Goal: Communication & Community: Answer question/provide support

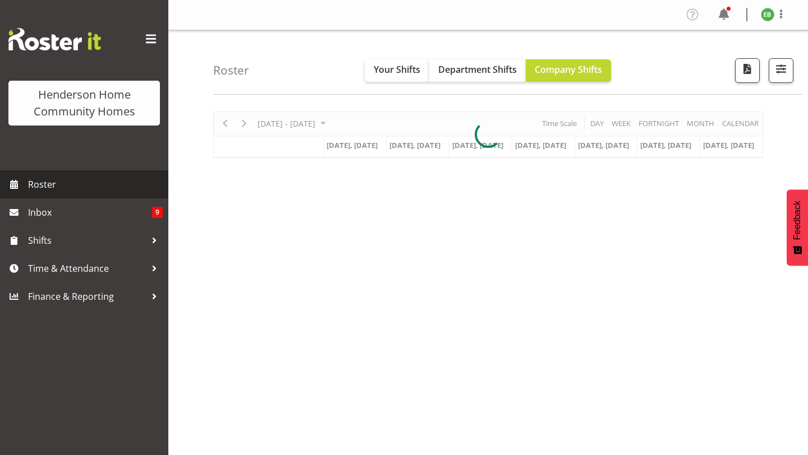
click at [97, 194] on link "Roster" at bounding box center [84, 185] width 168 height 28
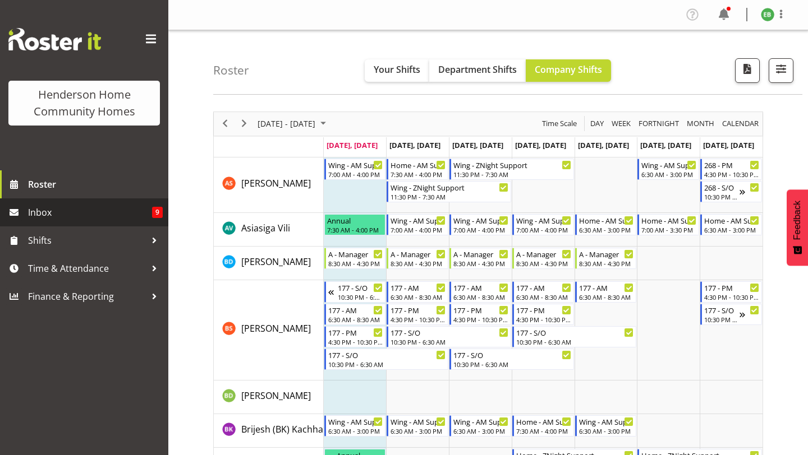
click at [154, 214] on span "9" at bounding box center [157, 212] width 11 height 11
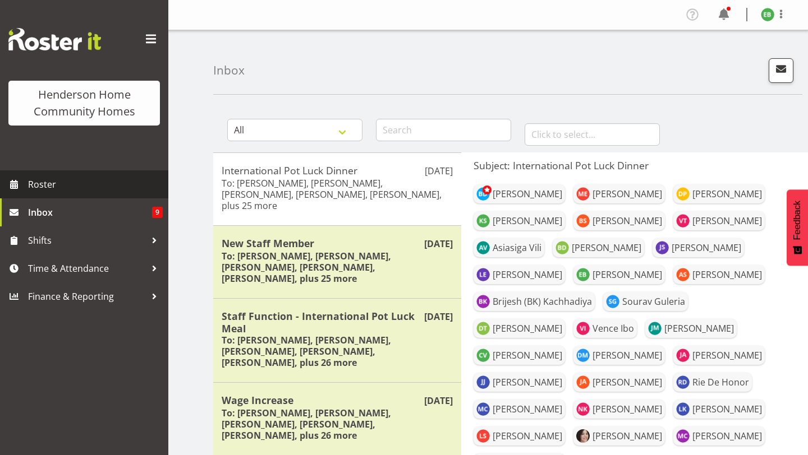
click at [122, 197] on link "Roster" at bounding box center [84, 185] width 168 height 28
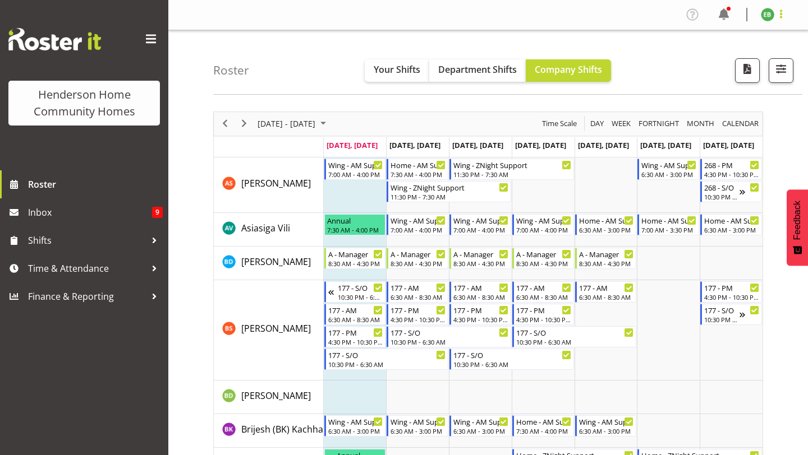
click at [775, 17] on span at bounding box center [780, 13] width 13 height 13
click at [693, 69] on div "Profile Log Out" at bounding box center [734, 48] width 108 height 49
click at [692, 83] on div "Roster Your Shifts Department Shifts Company Shifts All Locations Clear 177 Hal…" at bounding box center [507, 62] width 589 height 65
click at [765, 64] on div at bounding box center [776, 70] width 34 height 25
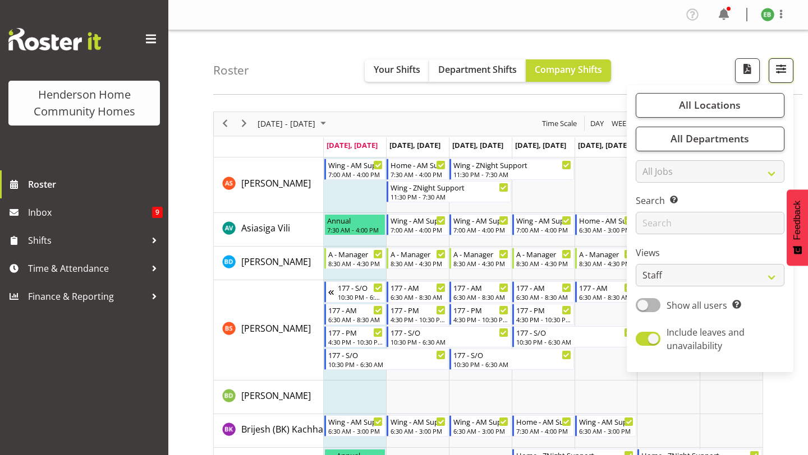
click at [772, 67] on button "button" at bounding box center [780, 70] width 25 height 25
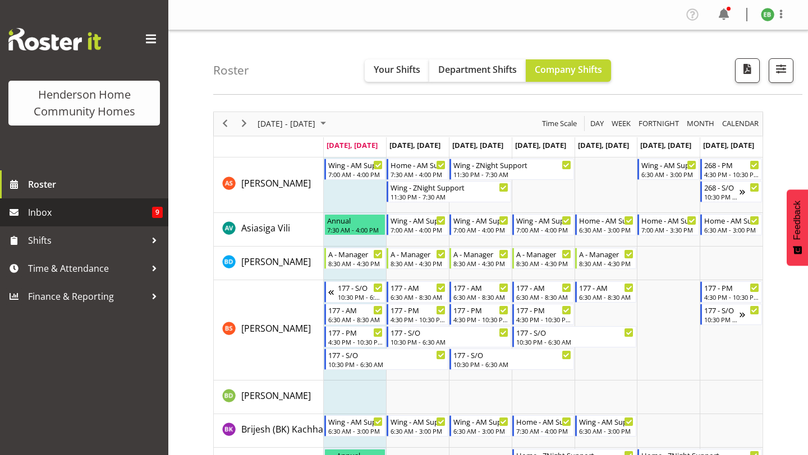
click at [107, 213] on span "Inbox" at bounding box center [90, 212] width 124 height 17
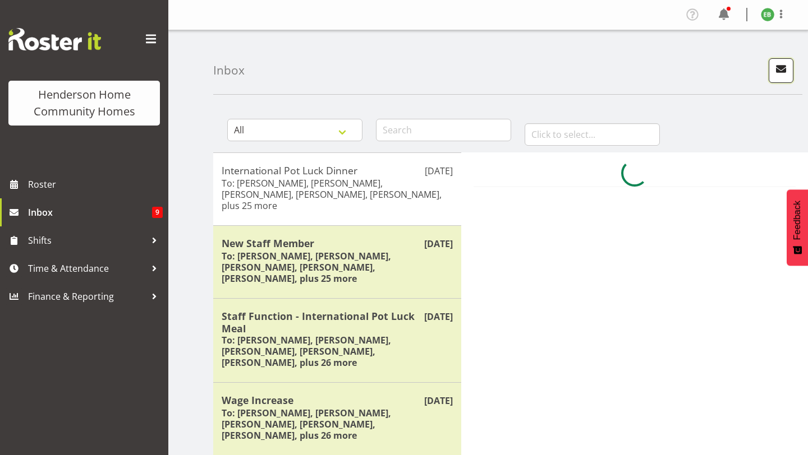
click at [780, 70] on span "button" at bounding box center [781, 69] width 15 height 15
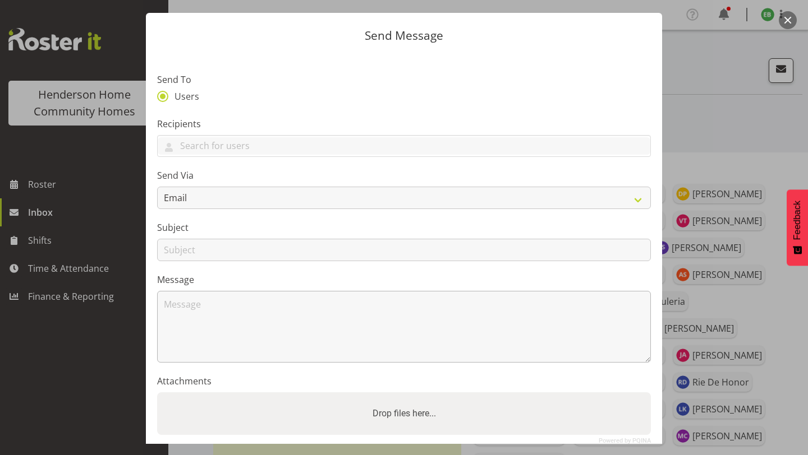
scroll to position [32, 0]
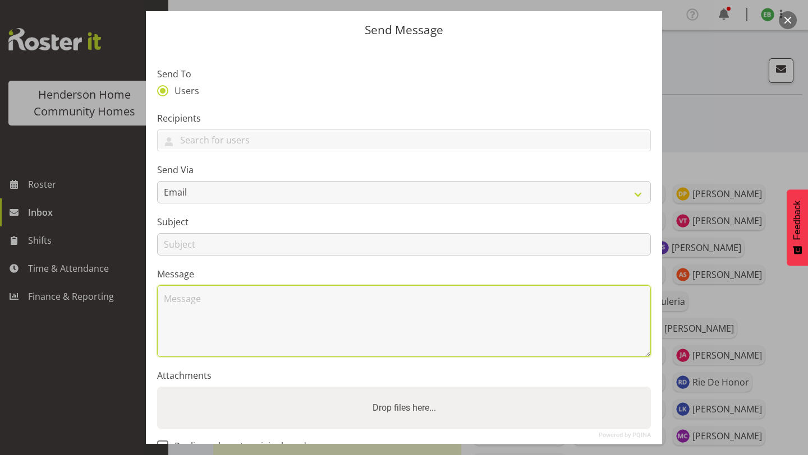
click at [335, 351] on textarea at bounding box center [404, 322] width 494 height 72
type textarea "G"
click at [325, 329] on textarea "Hi Barb, I've been scheduled for an urgent scan at the hospital" at bounding box center [404, 322] width 494 height 72
click at [430, 334] on textarea "Hi Barb, I've been scheduled for an urgent echo at the hospital" at bounding box center [404, 322] width 494 height 72
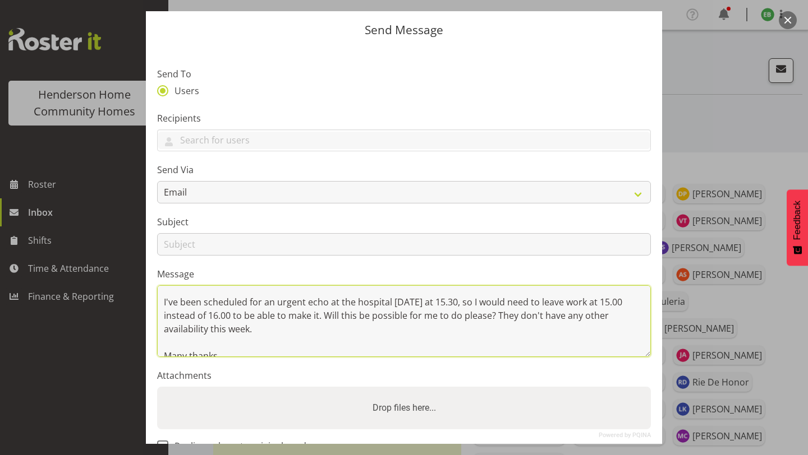
scroll to position [0, 0]
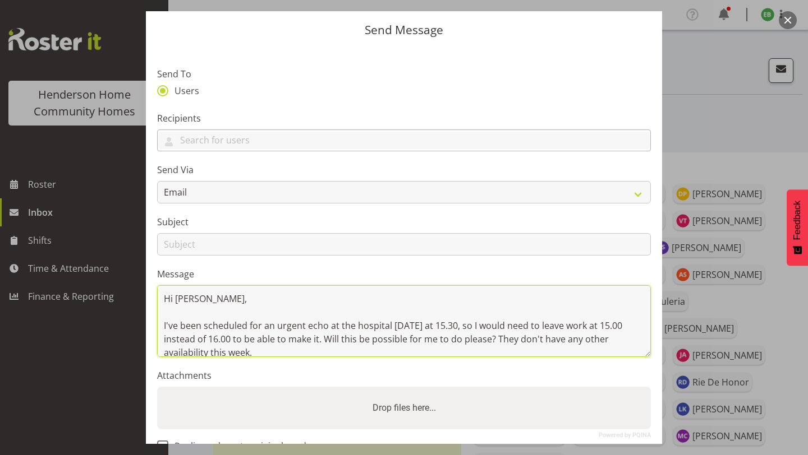
type textarea "Hi [PERSON_NAME], I've been scheduled for an urgent echo at the hospital [DATE]…"
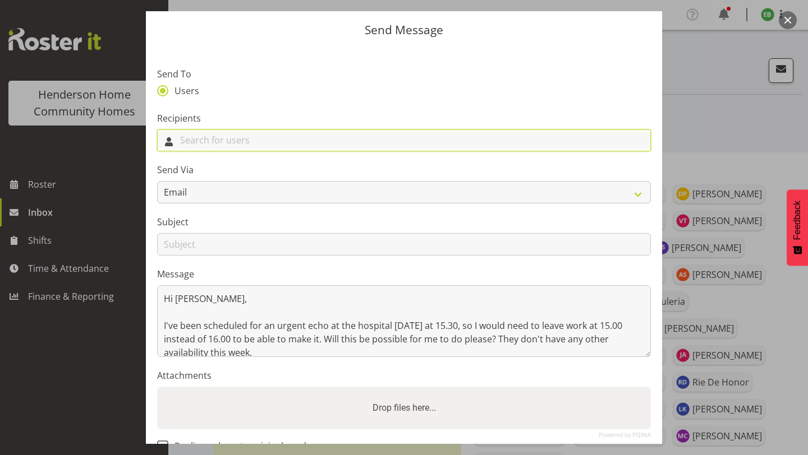
click at [394, 146] on input "text" at bounding box center [404, 140] width 492 height 17
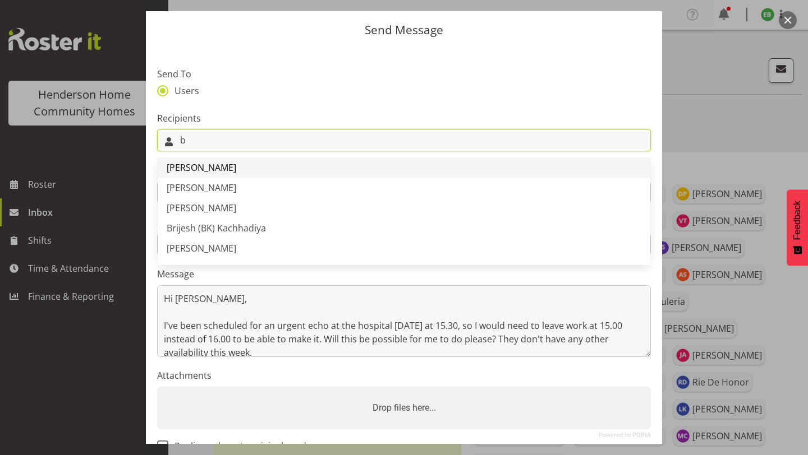
type input "b"
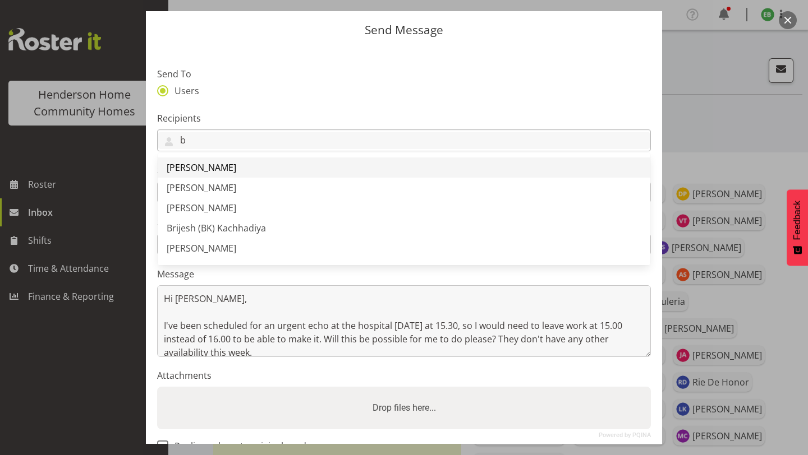
click at [370, 174] on link "[PERSON_NAME]" at bounding box center [404, 168] width 492 height 20
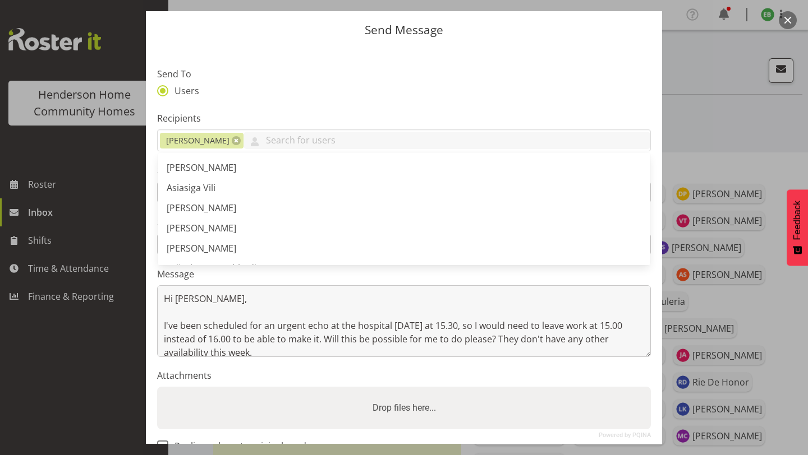
click at [375, 112] on label "Recipients" at bounding box center [404, 118] width 494 height 13
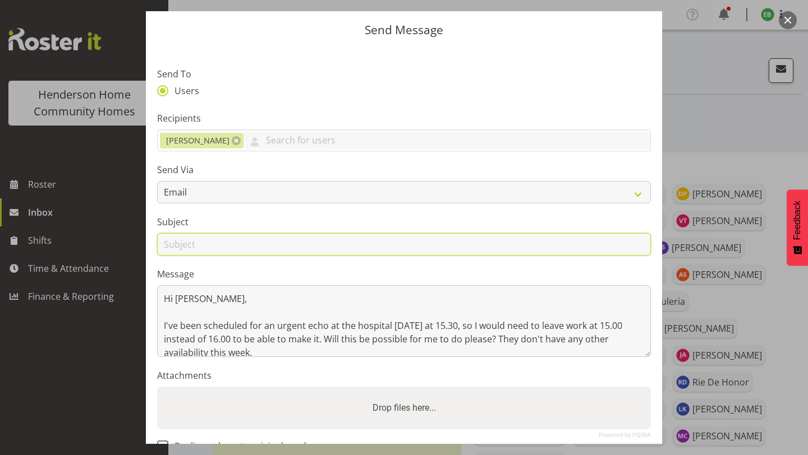
click at [343, 236] on input "text" at bounding box center [404, 244] width 494 height 22
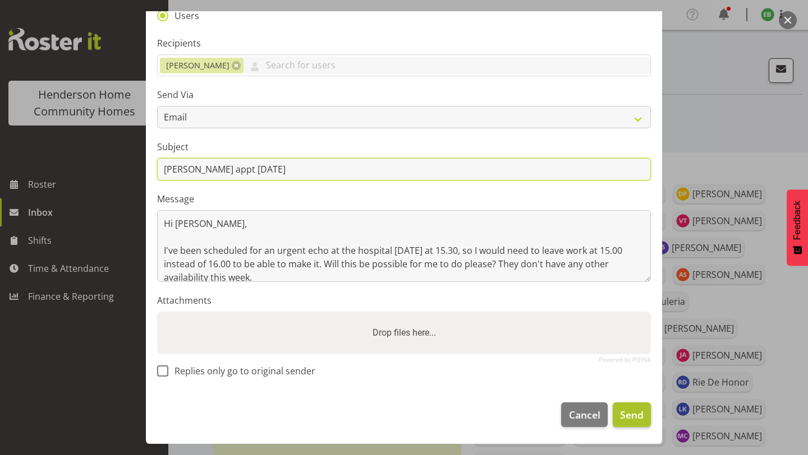
type input "[PERSON_NAME] appt [DATE]"
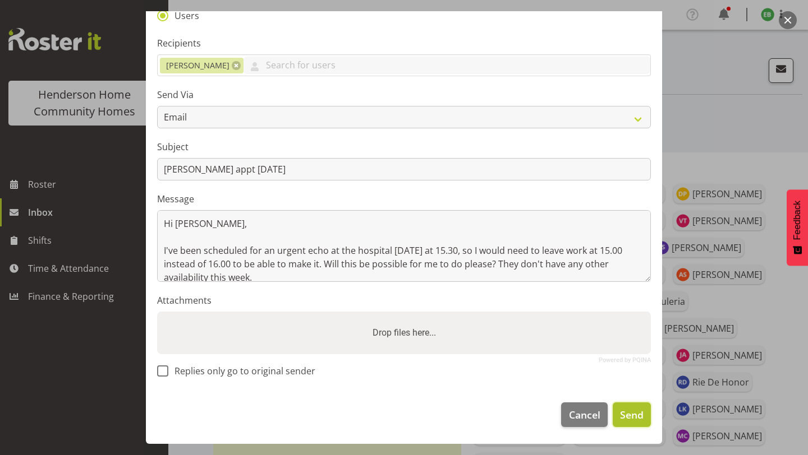
click at [627, 420] on span "Send" at bounding box center [632, 415] width 24 height 15
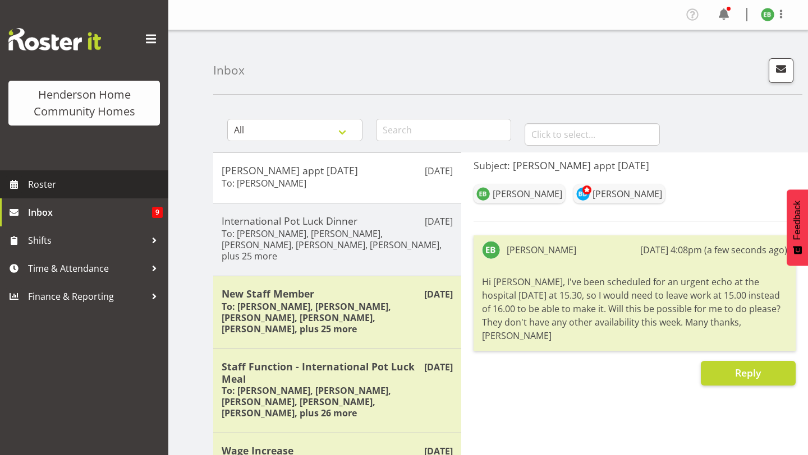
click at [127, 188] on span "Roster" at bounding box center [95, 184] width 135 height 17
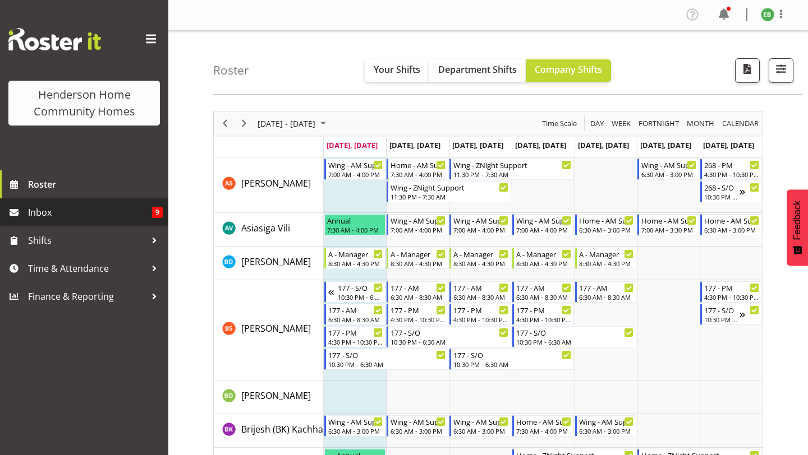
click at [98, 218] on span "Inbox" at bounding box center [90, 212] width 124 height 17
